Goal: Task Accomplishment & Management: Use online tool/utility

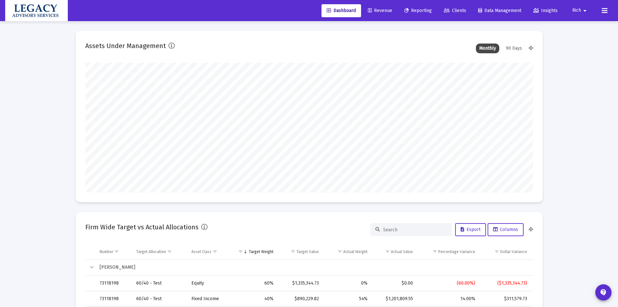
scroll to position [130, 241]
type input "2025-09-30"
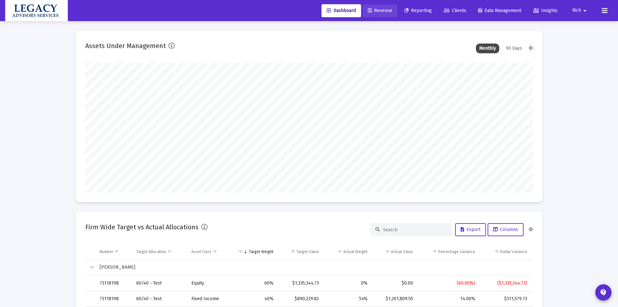
click at [378, 14] on link "Revenue" at bounding box center [380, 10] width 35 height 13
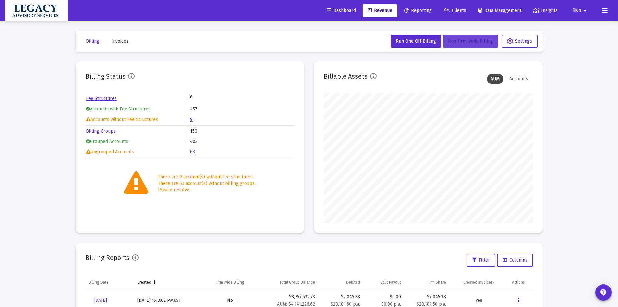
click at [477, 44] on button "Run Firm-Wide Billing" at bounding box center [470, 41] width 55 height 13
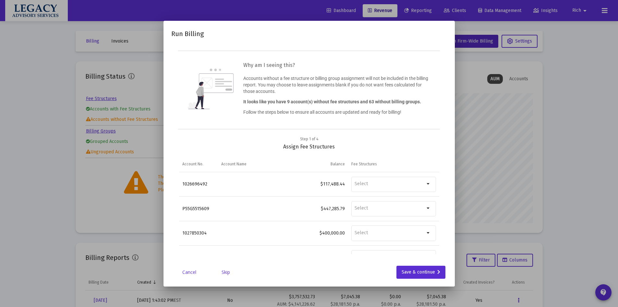
click at [409, 262] on div "Run Billing Why am I seeing this? Accounts without a fee structure or billing g…" at bounding box center [309, 154] width 276 height 250
click at [414, 271] on div "Save & continue" at bounding box center [421, 271] width 39 height 13
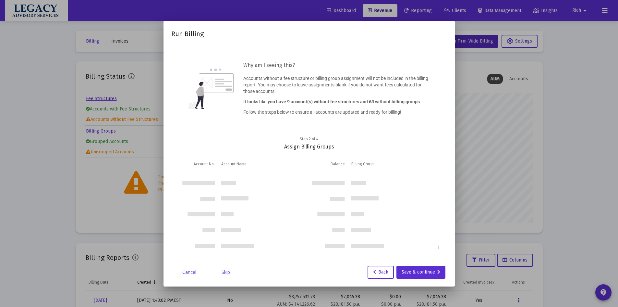
scroll to position [1443, 0]
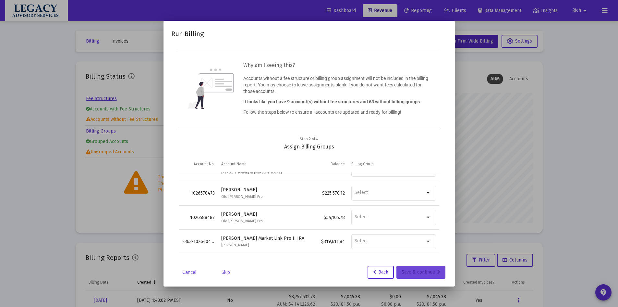
click at [424, 270] on div "Save & continue" at bounding box center [421, 271] width 39 height 13
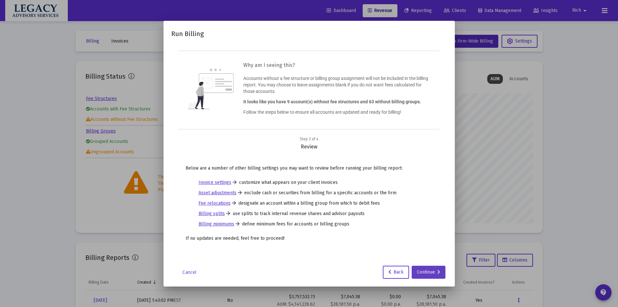
click at [432, 270] on div "Continue" at bounding box center [428, 271] width 23 height 13
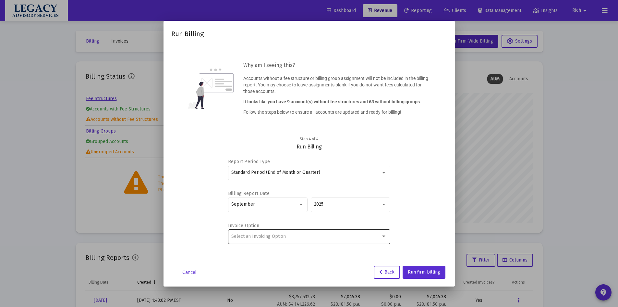
click at [246, 237] on span "Select an Invoicing Option" at bounding box center [258, 236] width 54 height 6
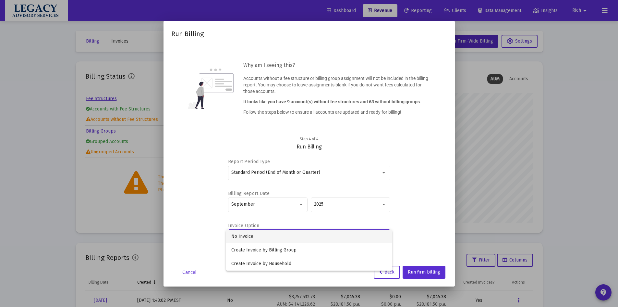
click at [200, 206] on div at bounding box center [309, 153] width 618 height 307
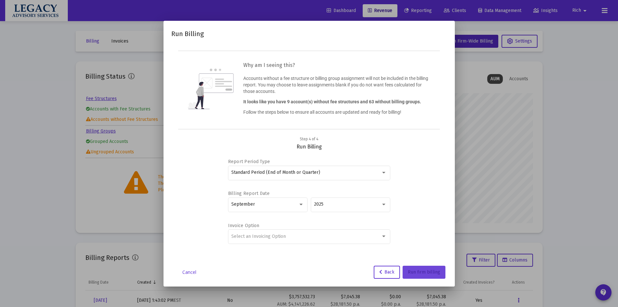
click at [430, 269] on span "Run firm billing" at bounding box center [424, 272] width 32 height 6
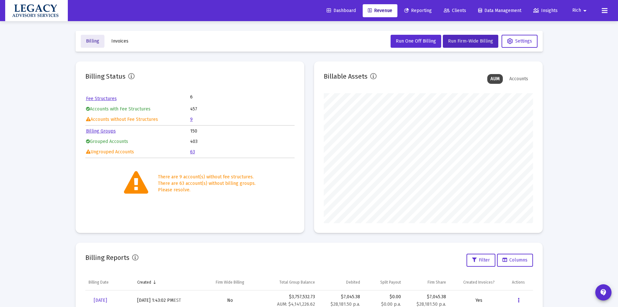
drag, startPoint x: 91, startPoint y: 41, endPoint x: 91, endPoint y: 45, distance: 4.2
click at [92, 42] on span "Billing" at bounding box center [92, 41] width 13 height 6
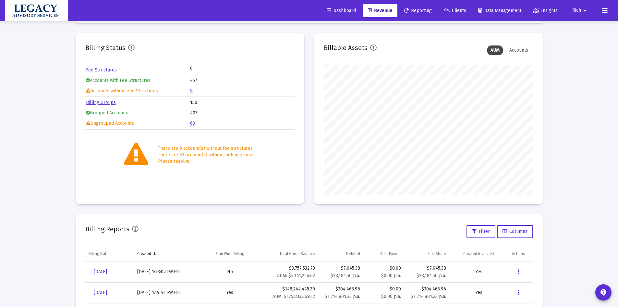
scroll to position [0, 0]
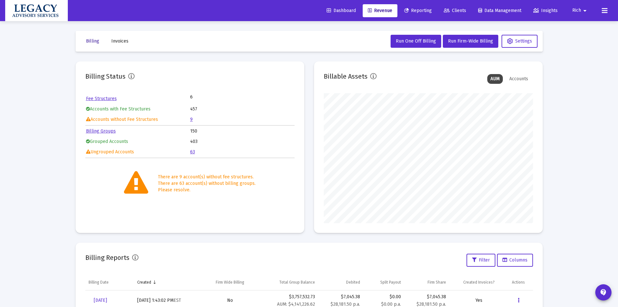
click at [90, 41] on span "Billing" at bounding box center [92, 41] width 13 height 6
click at [120, 42] on span "Invoices" at bounding box center [119, 41] width 17 height 6
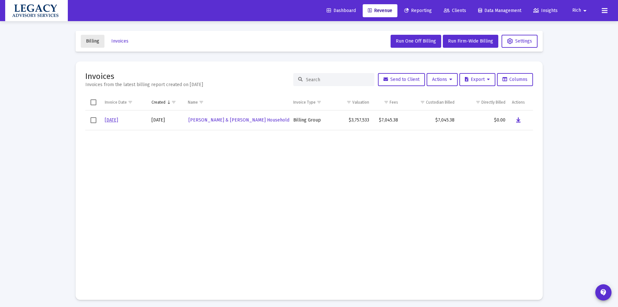
click at [90, 42] on span "Billing" at bounding box center [92, 41] width 13 height 6
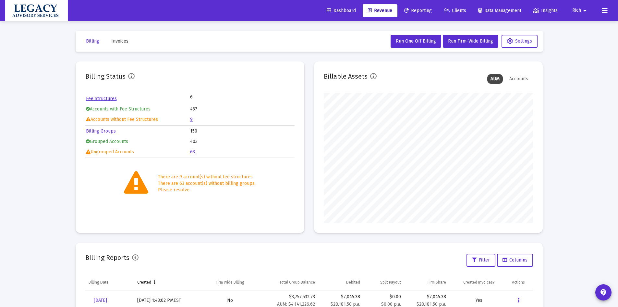
click at [415, 11] on span "Reporting" at bounding box center [418, 11] width 28 height 6
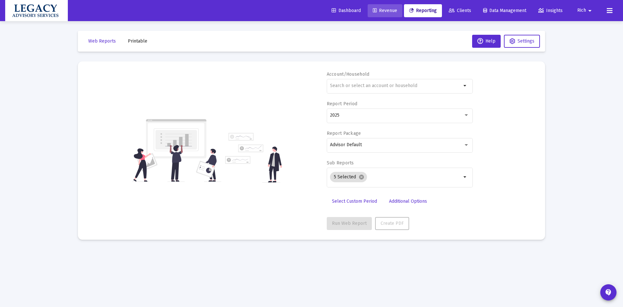
click at [381, 10] on span "Revenue" at bounding box center [385, 11] width 24 height 6
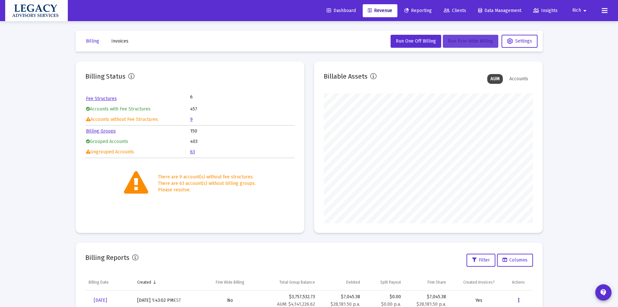
click at [475, 38] on button "Run Firm-Wide Billing" at bounding box center [470, 41] width 55 height 13
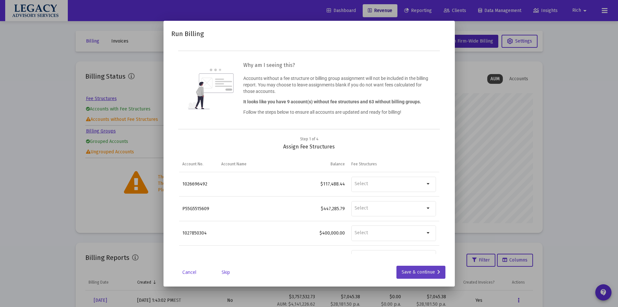
click at [413, 272] on div "Save & continue" at bounding box center [421, 271] width 39 height 13
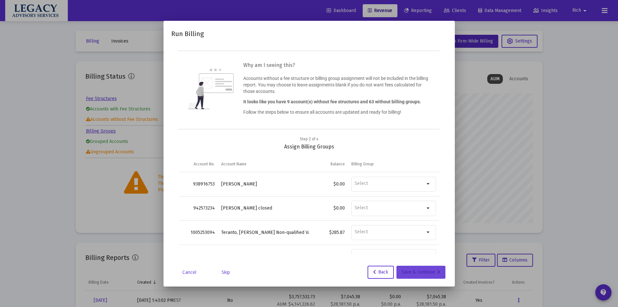
click at [417, 271] on div "Save & continue" at bounding box center [421, 271] width 39 height 13
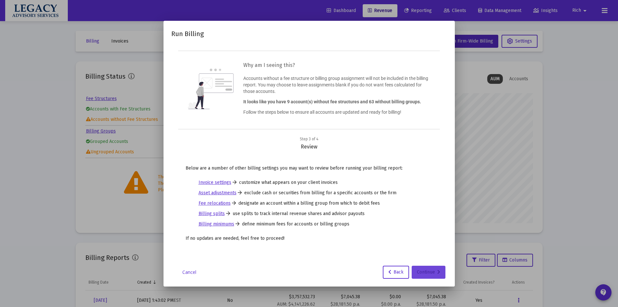
click at [425, 270] on div "Continue" at bounding box center [428, 271] width 23 height 13
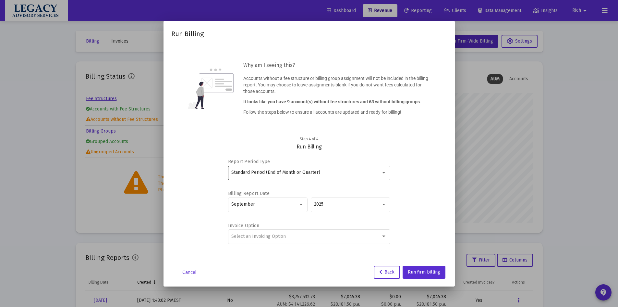
click at [346, 176] on div "Standard Period (End of Month or Quarter)" at bounding box center [308, 172] width 155 height 16
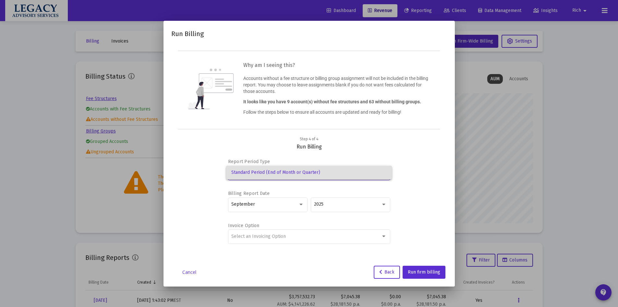
click at [413, 190] on div at bounding box center [309, 153] width 618 height 307
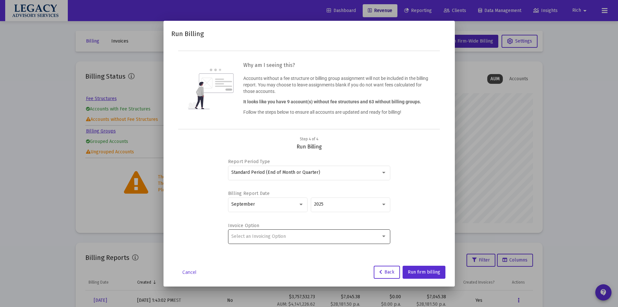
click at [326, 235] on div "Select an Invoicing Option" at bounding box center [306, 236] width 150 height 5
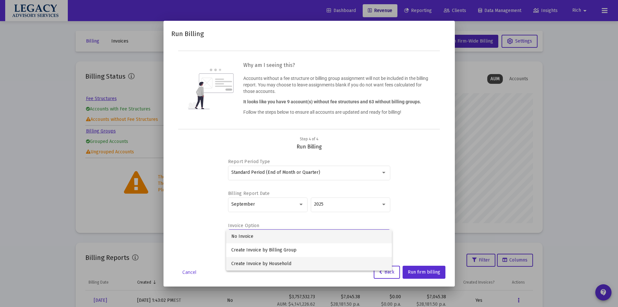
click at [259, 261] on span "Create Invoice by Household" at bounding box center [308, 264] width 155 height 14
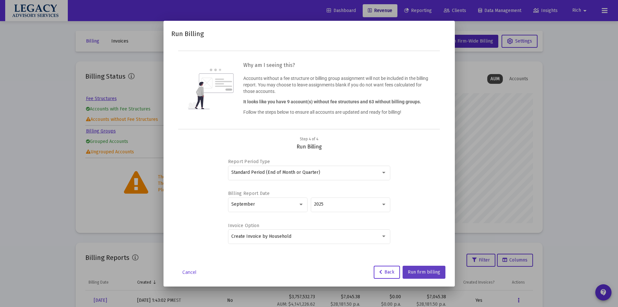
click at [427, 271] on span "Run firm billing" at bounding box center [424, 272] width 32 height 6
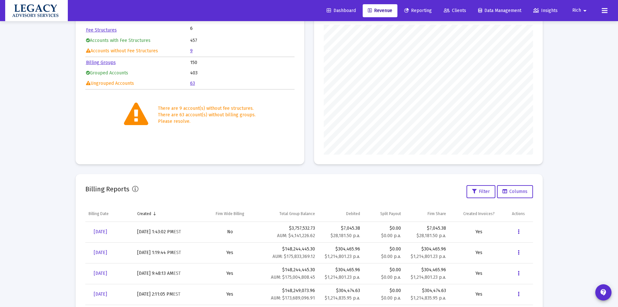
scroll to position [125, 0]
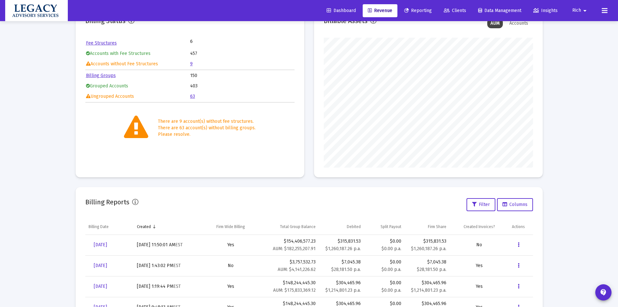
scroll to position [65, 0]
